Goal: Task Accomplishment & Management: Complete application form

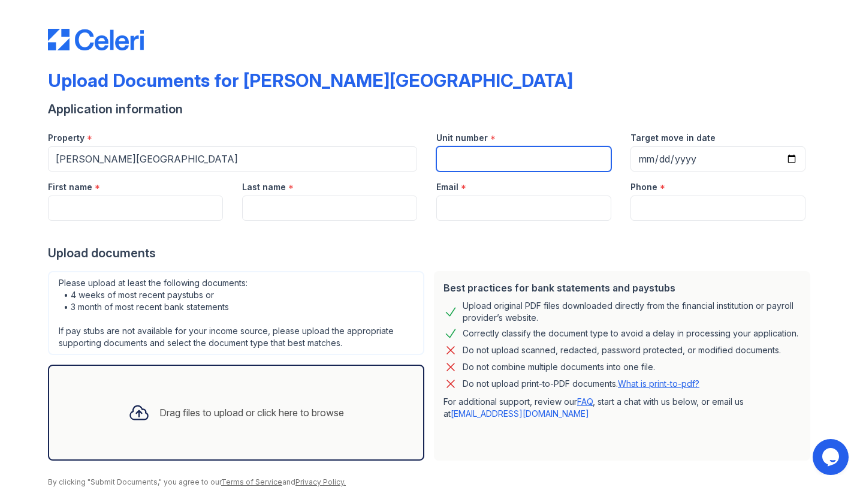
click at [477, 159] on input "Unit number" at bounding box center [523, 158] width 175 height 25
type input "1114A"
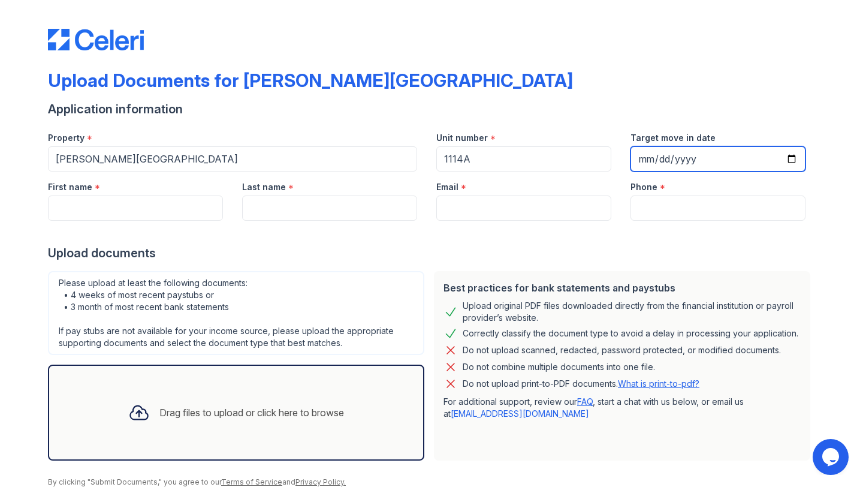
click at [643, 162] on input "Target move in date" at bounding box center [717, 158] width 175 height 25
type input "[DATE]"
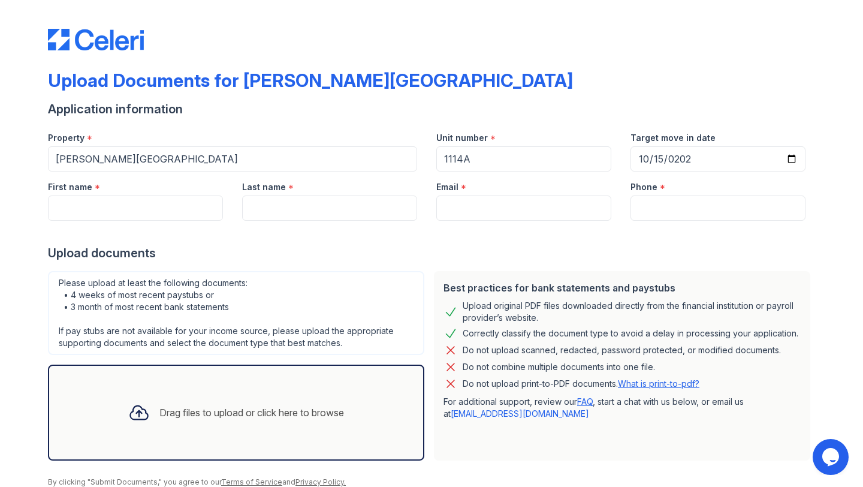
click at [745, 110] on div "Application information" at bounding box center [431, 109] width 767 height 17
click at [87, 212] on input "First name" at bounding box center [135, 207] width 175 height 25
type input "Guohua"
click at [298, 207] on input "Last name" at bounding box center [329, 207] width 175 height 25
type input "[PERSON_NAME]"
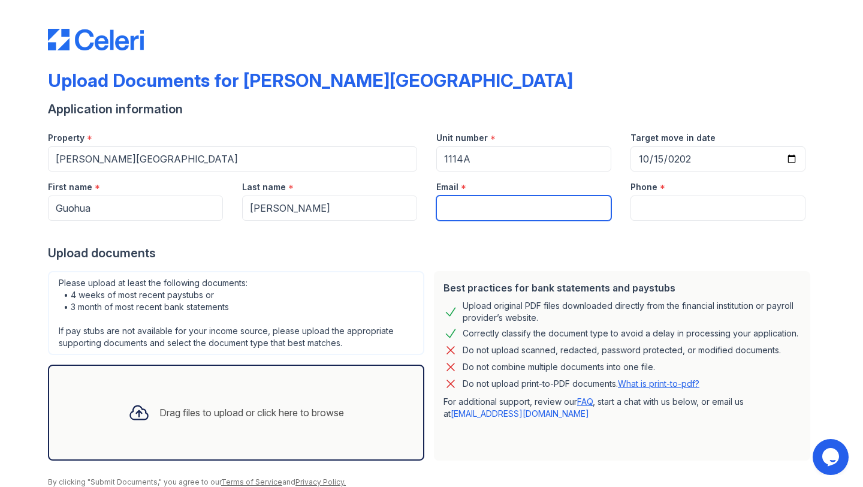
click at [499, 207] on input "Email" at bounding box center [523, 207] width 175 height 25
type input "[EMAIL_ADDRESS][DOMAIN_NAME]"
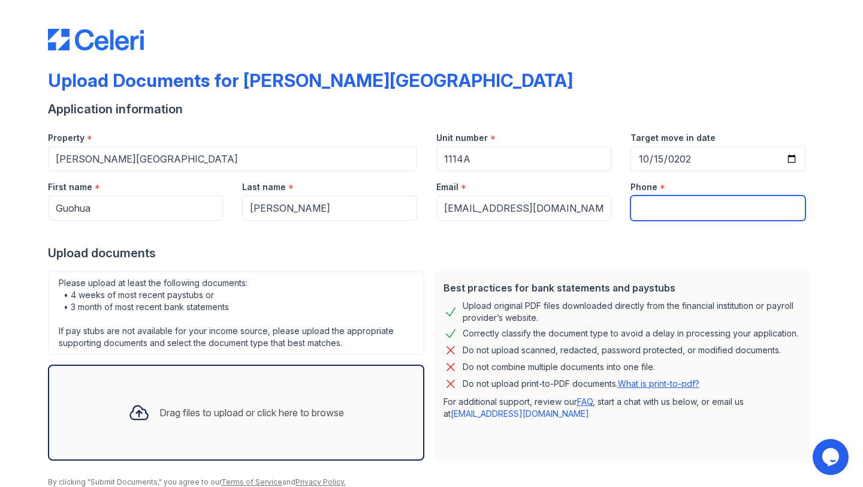
click at [673, 208] on input "Phone" at bounding box center [717, 207] width 175 height 25
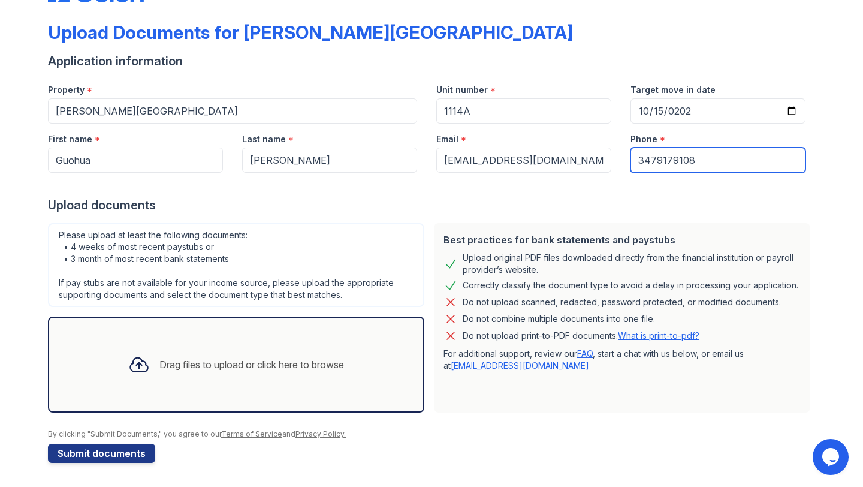
type input "3479179108"
click at [166, 370] on div "Drag files to upload or click here to browse" at bounding box center [251, 364] width 185 height 14
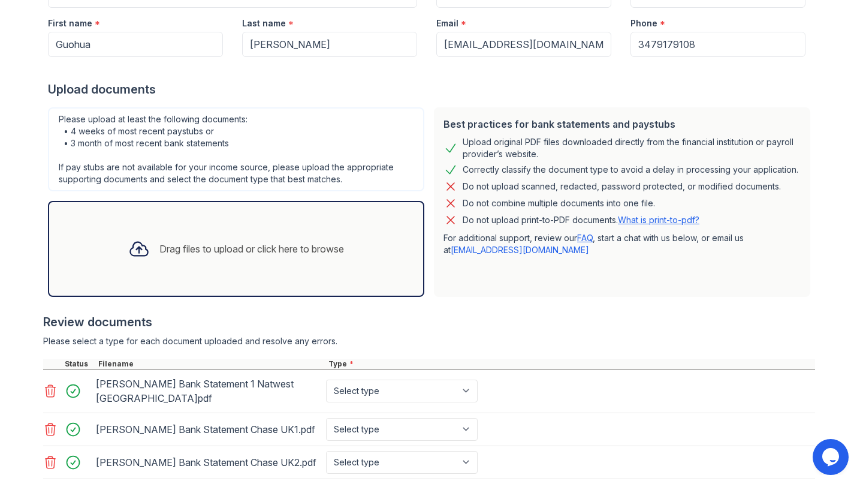
scroll to position [227, 0]
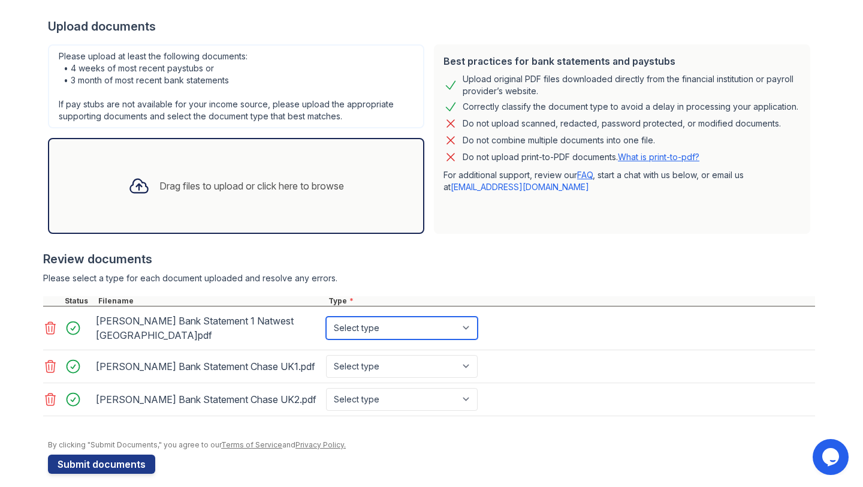
click at [381, 326] on select "Select type Paystub Bank Statement Offer Letter Tax Documents Benefit Award Let…" at bounding box center [402, 327] width 152 height 23
select select "bank_statement"
click at [326, 316] on select "Select type Paystub Bank Statement Offer Letter Tax Documents Benefit Award Let…" at bounding box center [402, 327] width 152 height 23
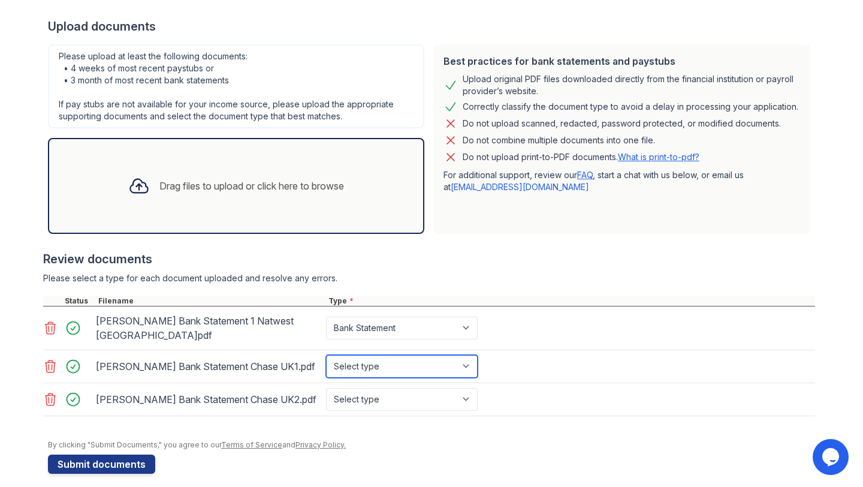
click at [382, 355] on select "Select type Paystub Bank Statement Offer Letter Tax Documents Benefit Award Let…" at bounding box center [402, 366] width 152 height 23
select select "bank_statement"
click at [326, 355] on select "Select type Paystub Bank Statement Offer Letter Tax Documents Benefit Award Let…" at bounding box center [402, 366] width 152 height 23
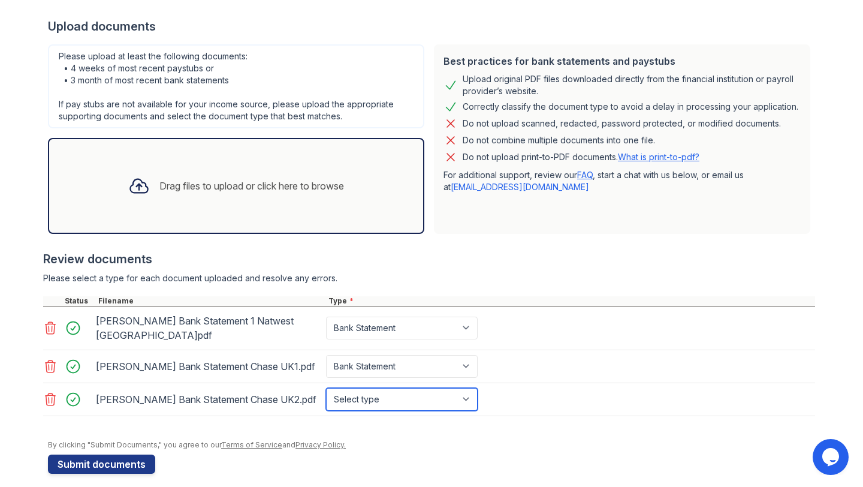
click at [383, 388] on select "Select type Paystub Bank Statement Offer Letter Tax Documents Benefit Award Let…" at bounding box center [402, 399] width 152 height 23
select select "bank_statement"
click at [326, 388] on select "Select type Paystub Bank Statement Offer Letter Tax Documents Benefit Award Let…" at bounding box center [402, 399] width 152 height 23
click at [350, 416] on div at bounding box center [429, 422] width 772 height 12
click at [206, 196] on div "Drag files to upload or click here to browse" at bounding box center [236, 185] width 235 height 41
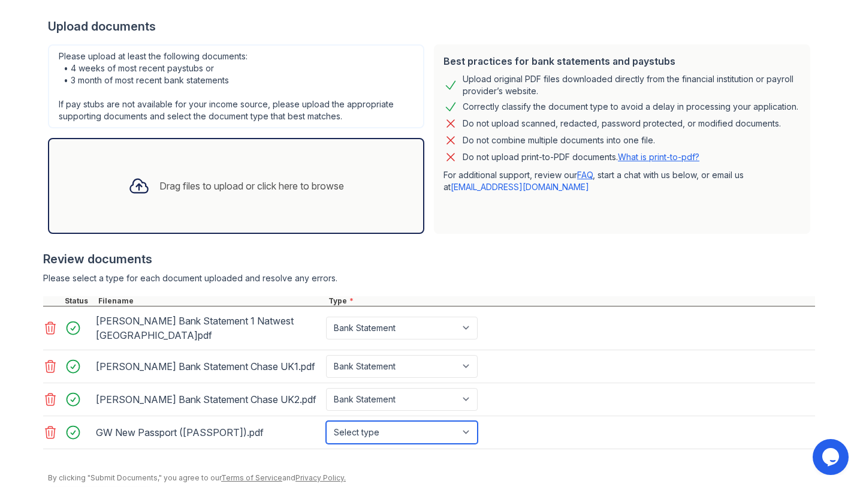
click at [384, 421] on select "Select type Paystub Bank Statement Offer Letter Tax Documents Benefit Award Let…" at bounding box center [402, 432] width 152 height 23
select select "other"
click at [326, 421] on select "Select type Paystub Bank Statement Offer Letter Tax Documents Benefit Award Let…" at bounding box center [402, 432] width 152 height 23
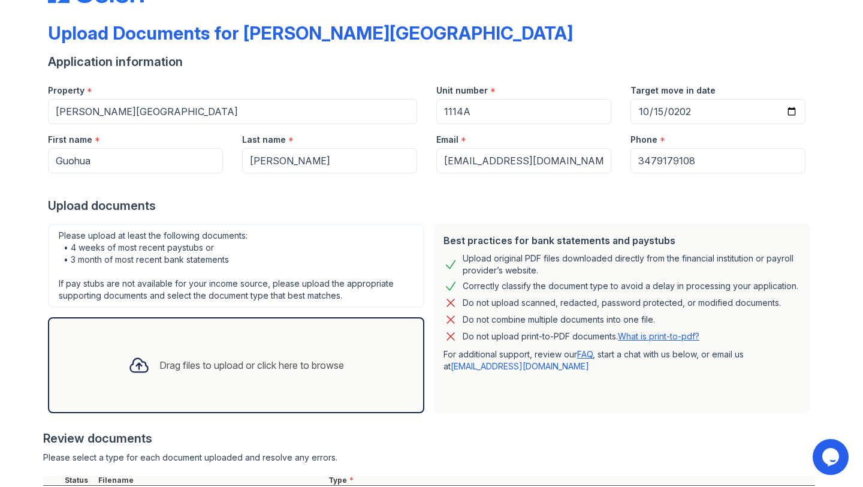
scroll to position [45, 0]
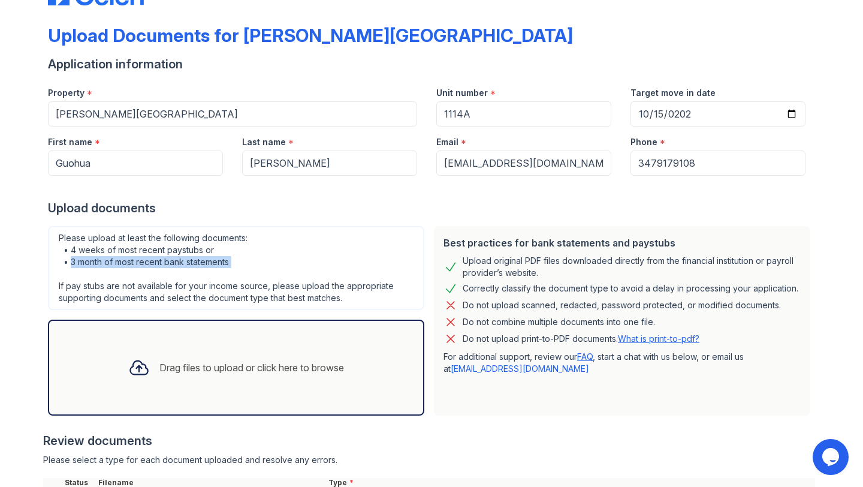
drag, startPoint x: 70, startPoint y: 264, endPoint x: 274, endPoint y: 276, distance: 205.4
click at [276, 277] on div "Please upload at least the following documents: • 4 weeks of most recent paystu…" at bounding box center [236, 268] width 376 height 84
click at [215, 262] on div "Please upload at least the following documents: • 4 weeks of most recent paystu…" at bounding box center [236, 268] width 376 height 84
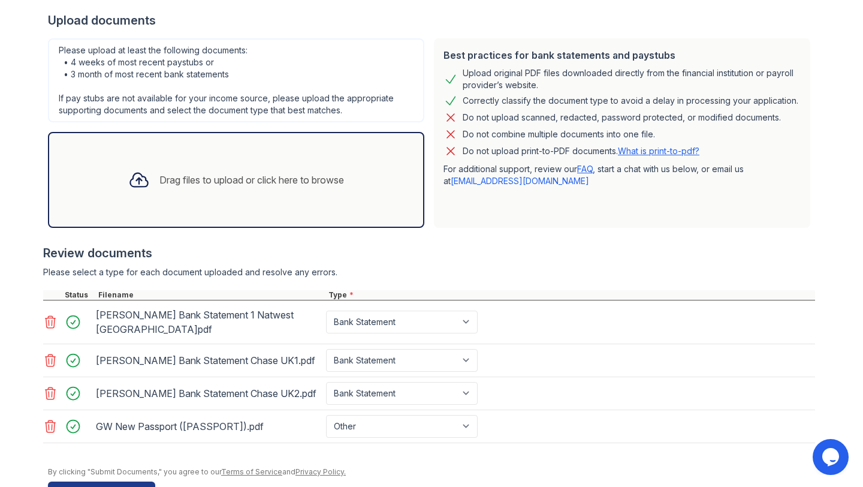
scroll to position [248, 0]
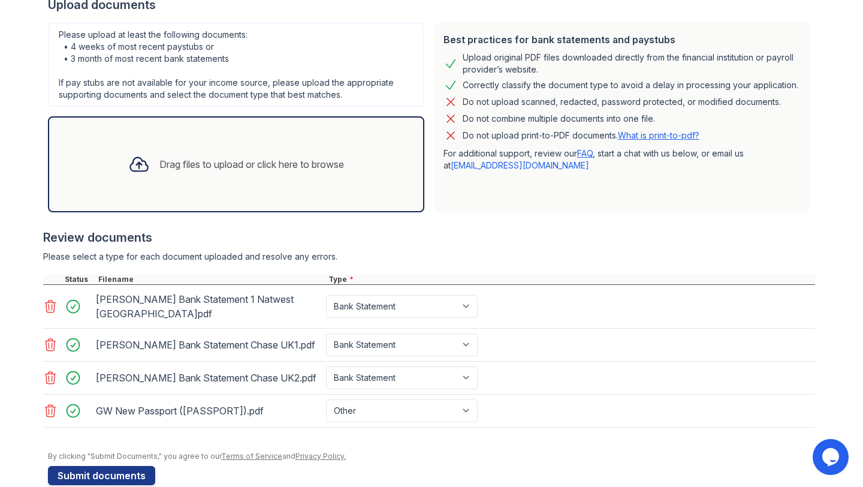
click at [53, 303] on icon at bounding box center [51, 306] width 10 height 12
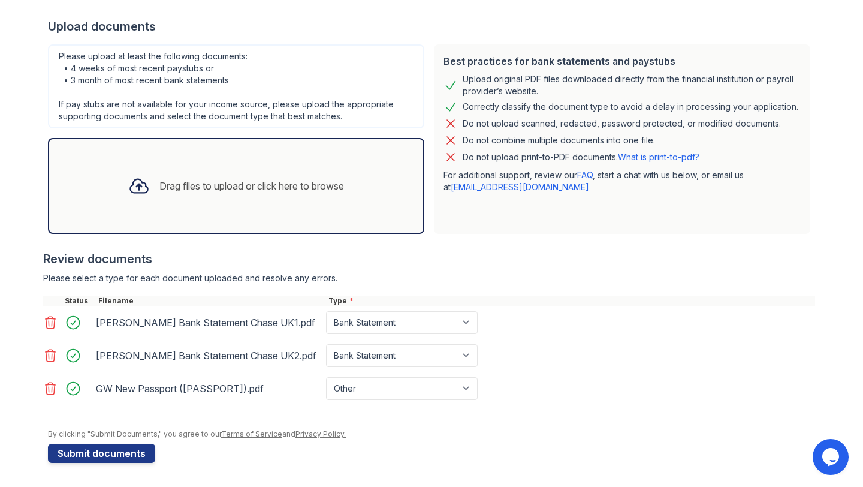
click at [53, 322] on icon at bounding box center [50, 322] width 14 height 14
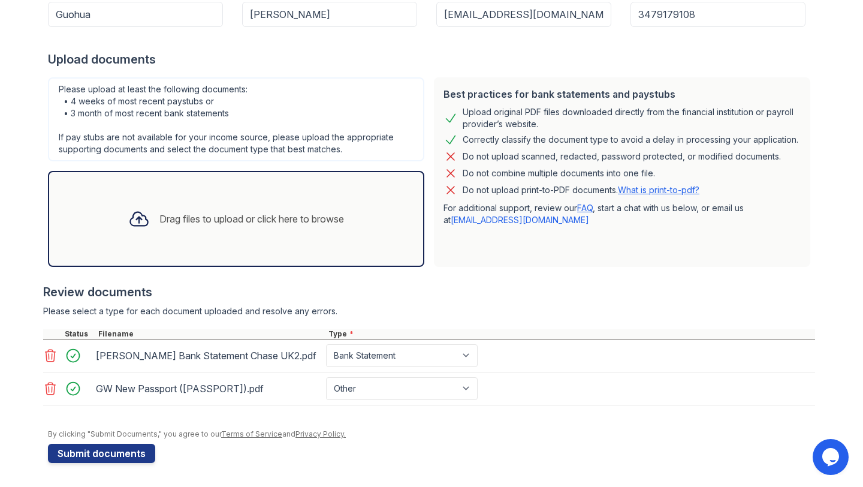
click at [50, 355] on icon at bounding box center [50, 355] width 14 height 14
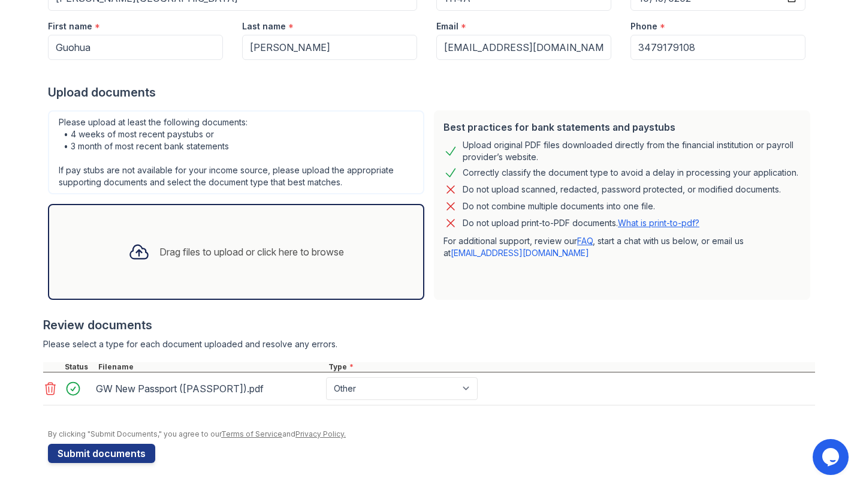
click at [141, 254] on icon at bounding box center [139, 252] width 22 height 22
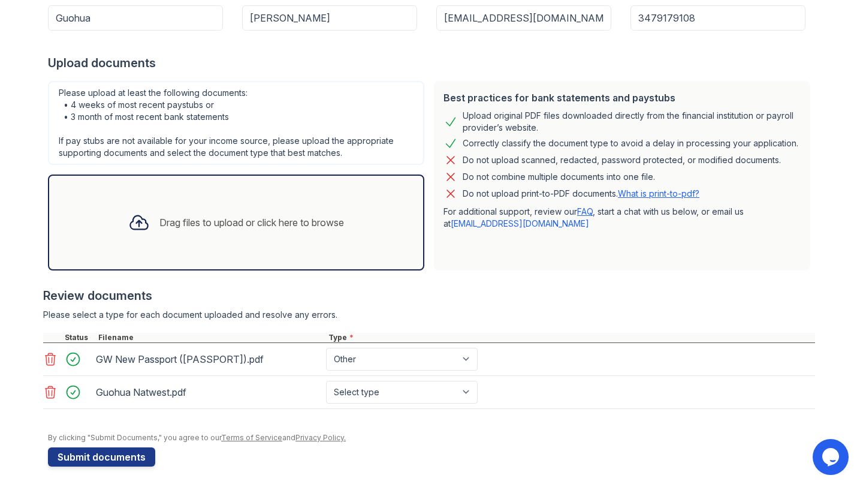
scroll to position [194, 0]
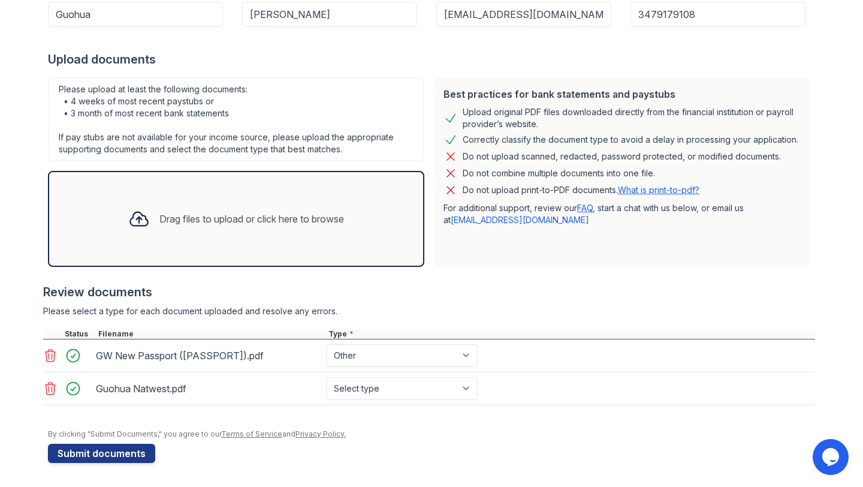
click at [140, 227] on icon at bounding box center [139, 219] width 22 height 22
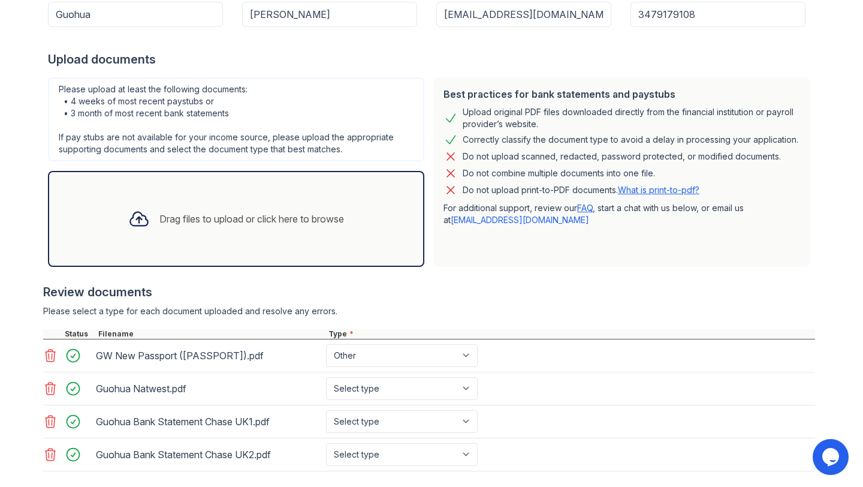
scroll to position [260, 0]
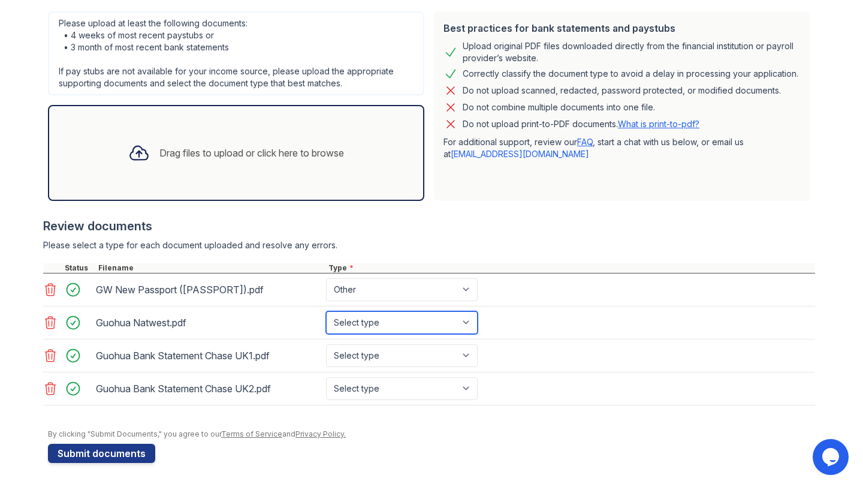
click at [389, 324] on select "Select type Paystub Bank Statement Offer Letter Tax Documents Benefit Award Let…" at bounding box center [402, 322] width 152 height 23
select select "bank_statement"
click at [326, 311] on select "Select type Paystub Bank Statement Offer Letter Tax Documents Benefit Award Let…" at bounding box center [402, 322] width 152 height 23
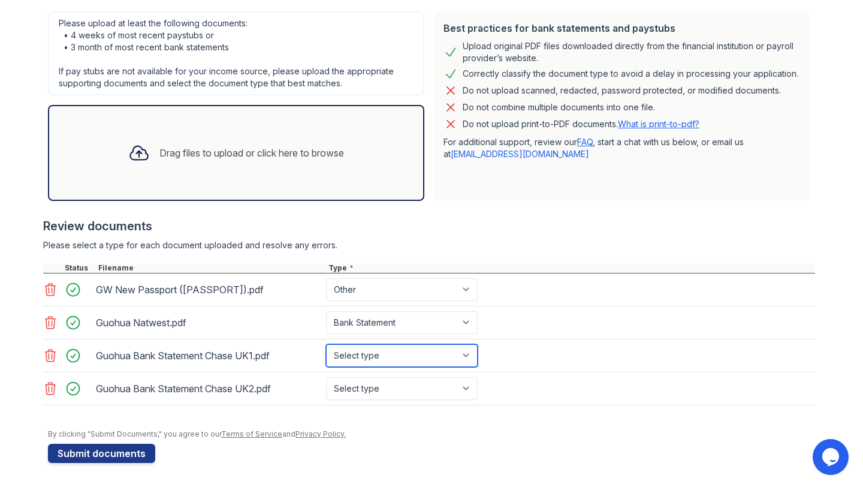
click at [387, 356] on select "Select type Paystub Bank Statement Offer Letter Tax Documents Benefit Award Let…" at bounding box center [402, 355] width 152 height 23
select select "bank_statement"
click at [326, 344] on select "Select type Paystub Bank Statement Offer Letter Tax Documents Benefit Award Let…" at bounding box center [402, 355] width 152 height 23
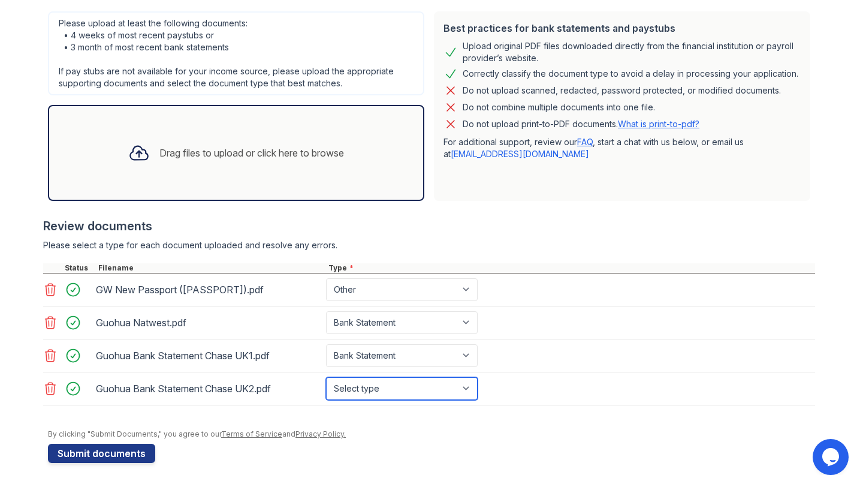
click at [394, 387] on select "Select type Paystub Bank Statement Offer Letter Tax Documents Benefit Award Let…" at bounding box center [402, 388] width 152 height 23
select select "bank_statement"
click at [326, 377] on select "Select type Paystub Bank Statement Offer Letter Tax Documents Benefit Award Let…" at bounding box center [402, 388] width 152 height 23
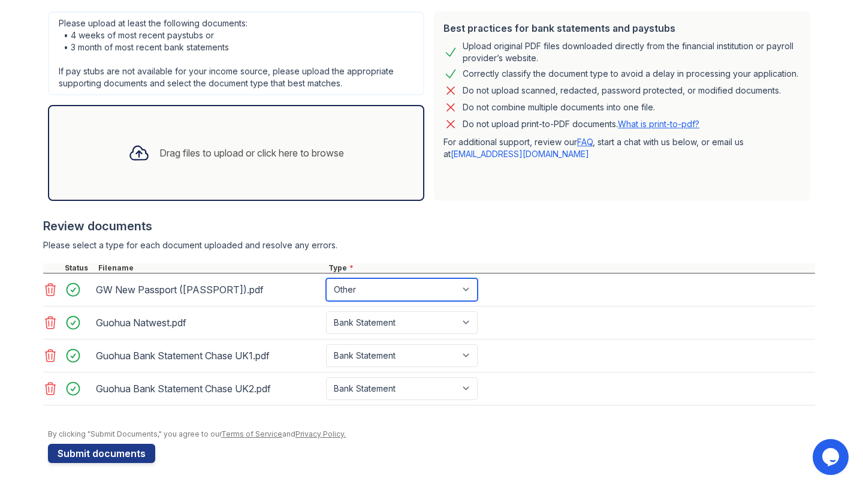
click at [446, 291] on select "Select type Paystub Bank Statement Offer Letter Tax Documents Benefit Award Let…" at bounding box center [402, 289] width 152 height 23
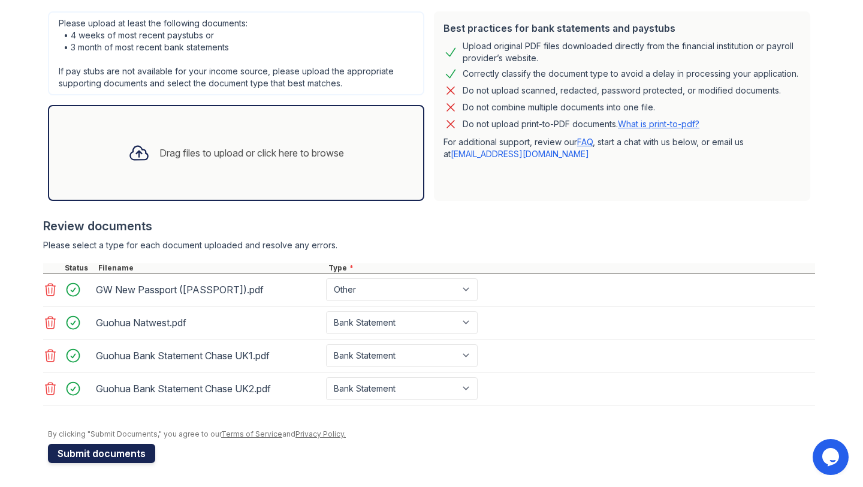
click at [115, 454] on button "Submit documents" at bounding box center [101, 452] width 107 height 19
